Goal: Purchase product/service

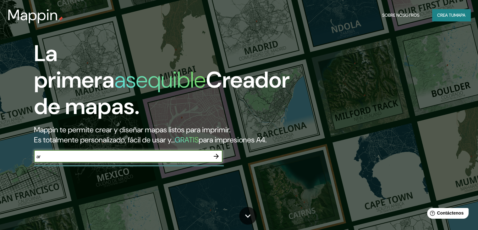
type input "ar"
click at [212, 162] on button "button" at bounding box center [216, 156] width 13 height 13
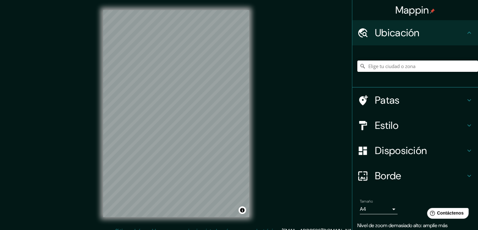
click at [419, 71] on input "Elige tu ciudad o zona" at bounding box center [418, 65] width 121 height 11
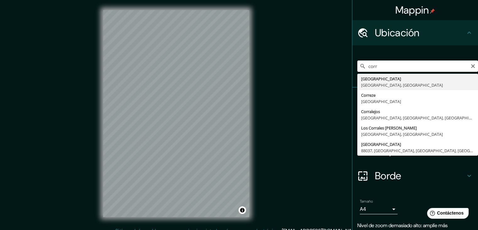
type input "[GEOGRAPHIC_DATA], [GEOGRAPHIC_DATA], [GEOGRAPHIC_DATA]"
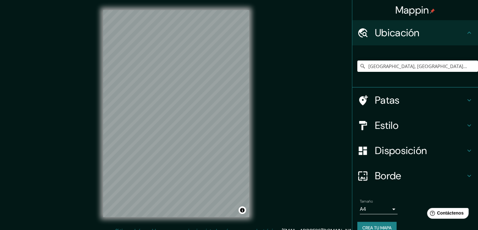
click at [275, 112] on div "Mappin Ubicación [GEOGRAPHIC_DATA], [GEOGRAPHIC_DATA], [GEOGRAPHIC_DATA] Patas …" at bounding box center [239, 118] width 478 height 237
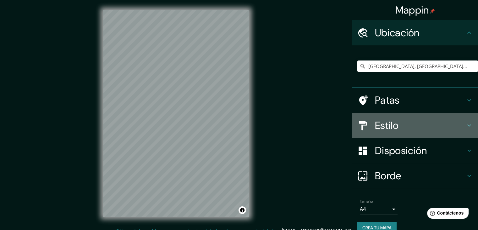
click at [410, 123] on h4 "Estilo" at bounding box center [420, 125] width 91 height 13
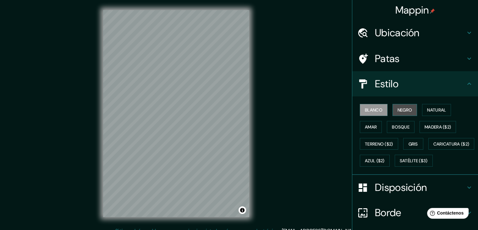
click at [399, 107] on font "Negro" at bounding box center [405, 110] width 15 height 6
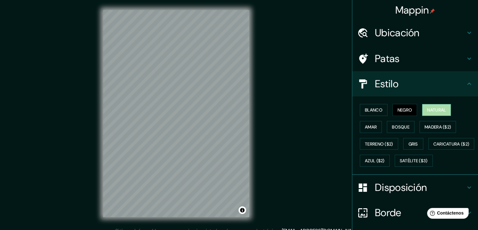
click at [427, 110] on font "Natural" at bounding box center [436, 110] width 19 height 6
click at [358, 129] on div "Blanco Negro Natural [PERSON_NAME] ($2) Terreno ($2) Gris Caricatura ($2) Azul …" at bounding box center [418, 135] width 121 height 68
click at [376, 129] on button "Amar" at bounding box center [371, 127] width 22 height 12
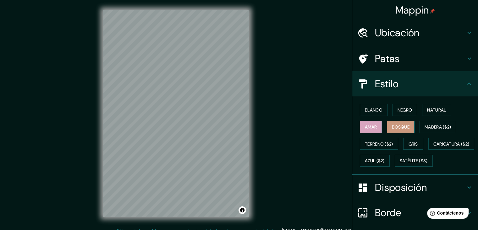
click at [403, 125] on font "Bosque" at bounding box center [401, 127] width 18 height 6
click at [427, 124] on font "Madera ($2)" at bounding box center [438, 127] width 26 height 6
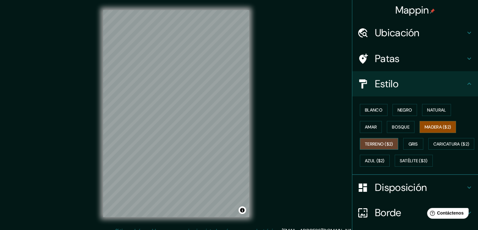
click at [371, 146] on font "Terreno ($2)" at bounding box center [379, 144] width 28 height 8
click at [410, 143] on font "Gris" at bounding box center [413, 144] width 9 height 6
